Goal: Unclear

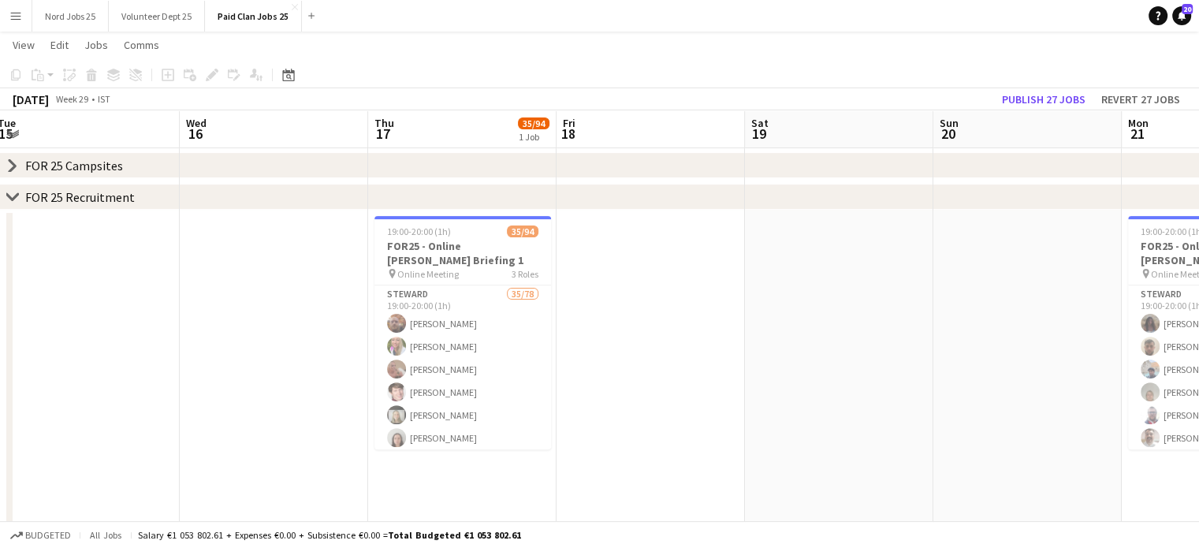
scroll to position [480, 0]
click at [7, 199] on icon "chevron-right" at bounding box center [12, 198] width 13 height 13
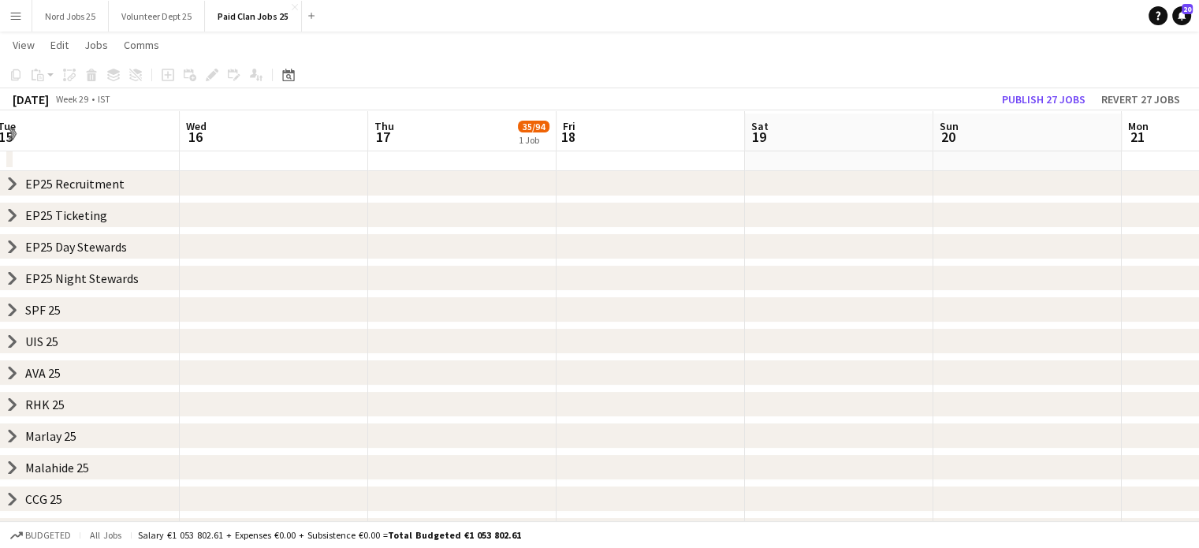
scroll to position [52, 0]
click at [13, 250] on icon at bounding box center [12, 247] width 6 height 12
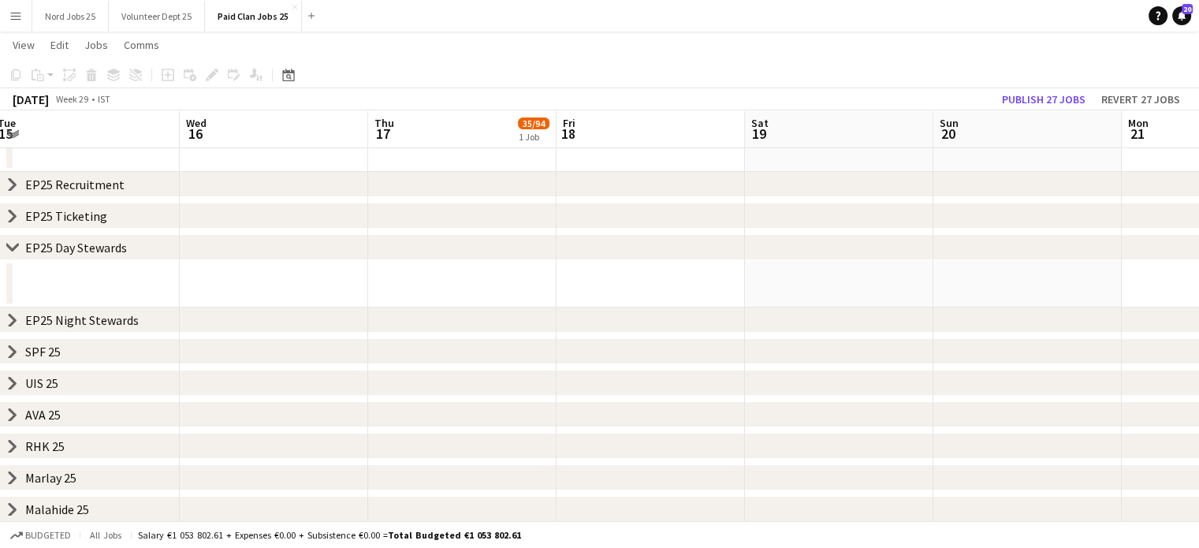
click at [645, 288] on app-date-cell at bounding box center [650, 283] width 188 height 47
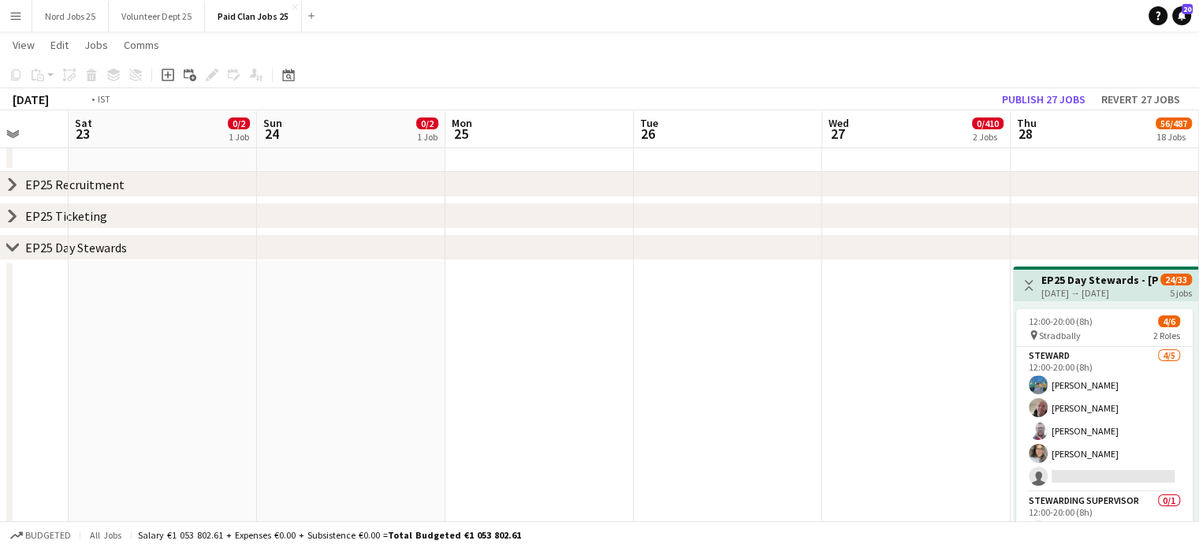
scroll to position [0, 497]
